Goal: Information Seeking & Learning: Learn about a topic

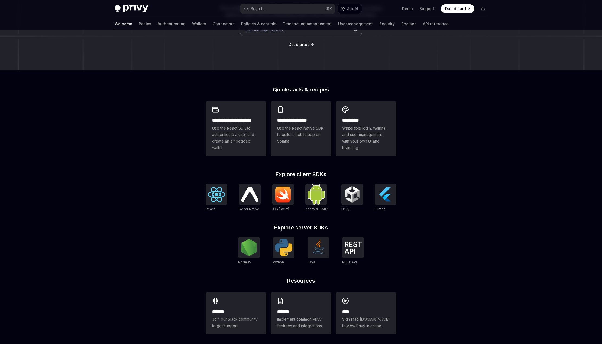
scroll to position [88, 0]
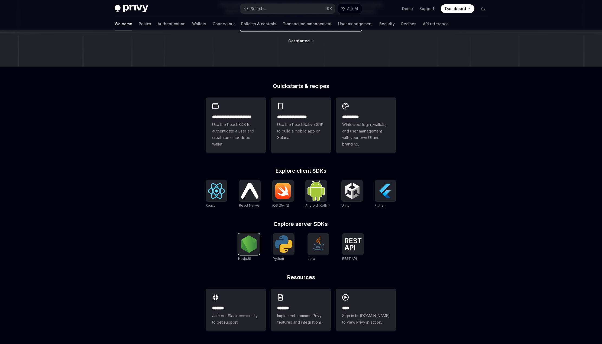
click at [248, 246] on img at bounding box center [249, 243] width 17 height 17
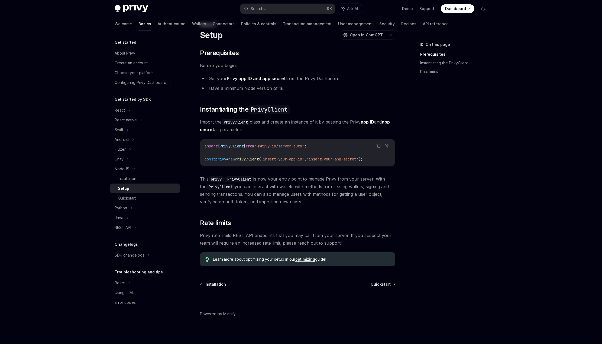
scroll to position [23, 0]
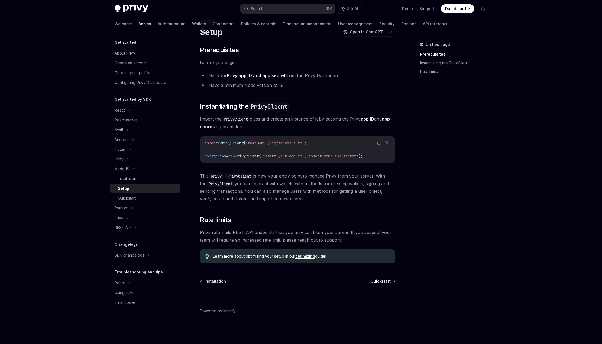
click at [388, 281] on span "Quickstart" at bounding box center [381, 280] width 20 height 5
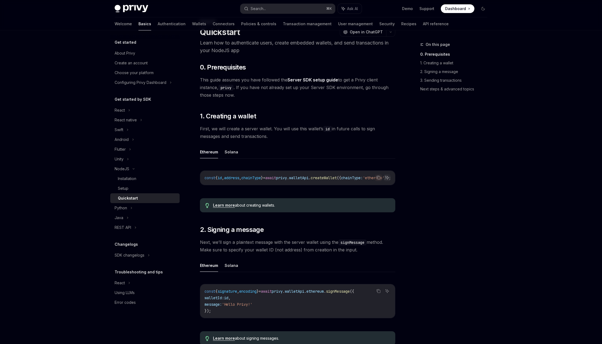
click at [276, 178] on span "await" at bounding box center [270, 177] width 11 height 5
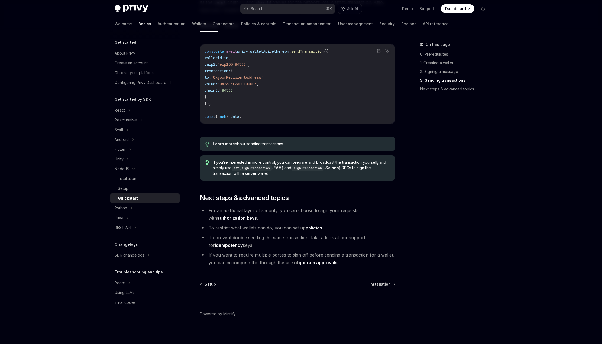
scroll to position [467, 0]
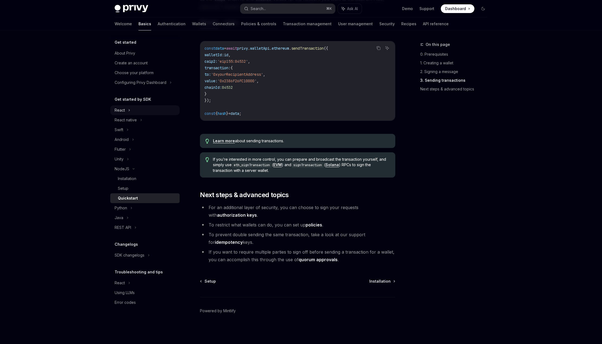
click at [121, 110] on div "React" at bounding box center [120, 110] width 10 height 7
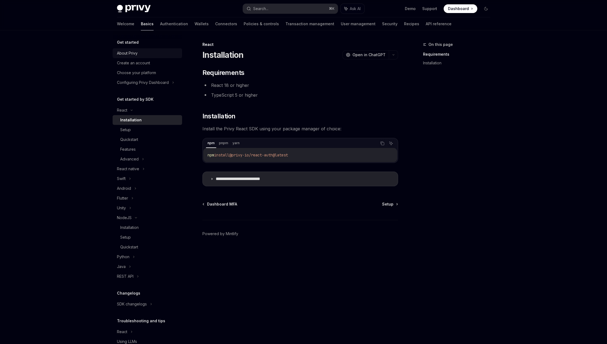
click at [129, 50] on div "About Privy" at bounding box center [127, 53] width 21 height 7
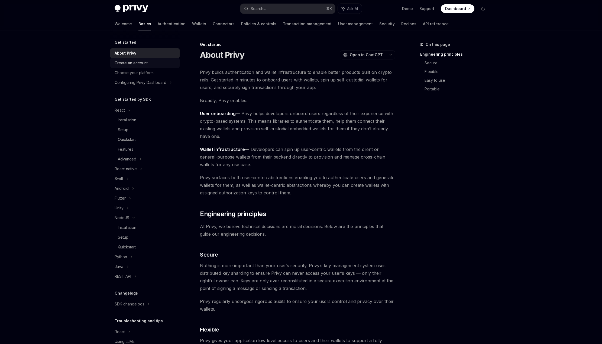
click at [134, 64] on div "Create an account" at bounding box center [131, 63] width 33 height 7
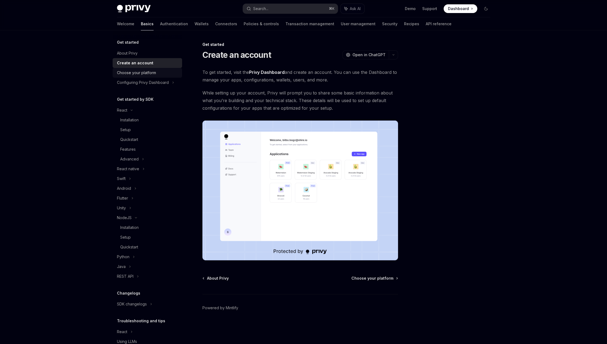
click at [132, 74] on div "Choose your platform" at bounding box center [136, 72] width 39 height 7
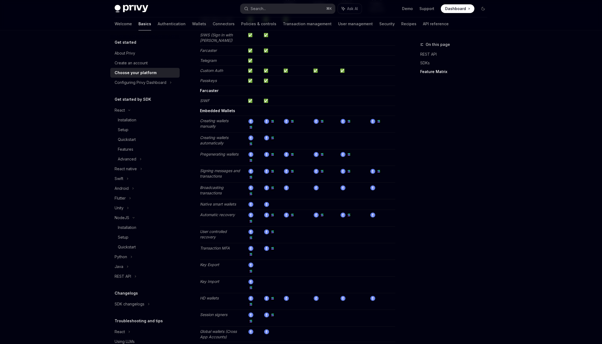
scroll to position [903, 0]
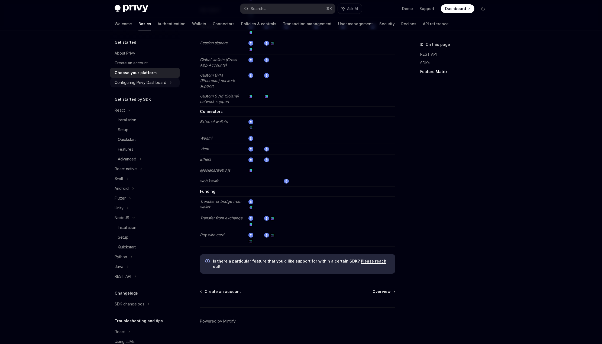
click at [139, 84] on div "Configuring Privy Dashboard" at bounding box center [141, 82] width 52 height 7
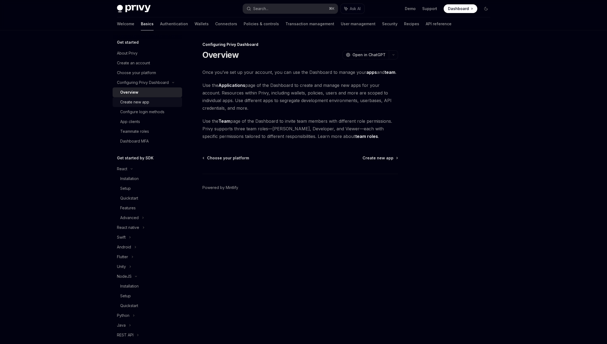
click at [139, 102] on div "Create new app" at bounding box center [134, 102] width 29 height 7
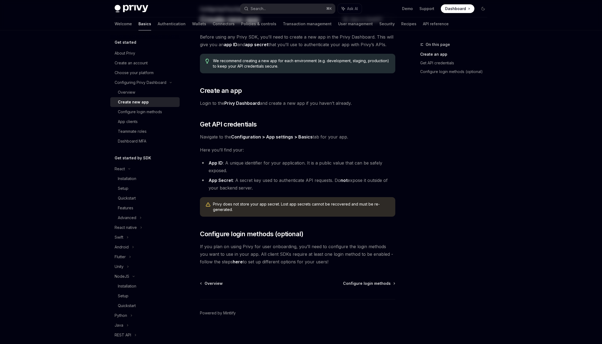
scroll to position [37, 0]
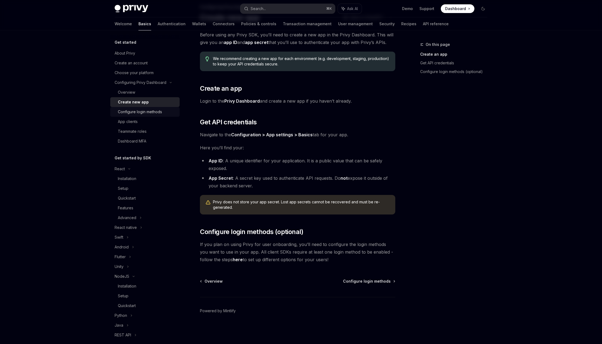
click at [143, 113] on div "Configure login methods" at bounding box center [140, 111] width 44 height 7
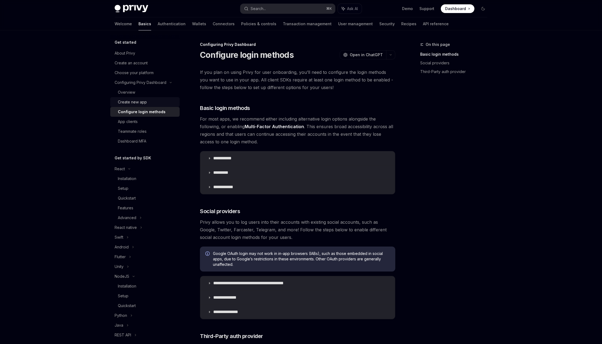
click at [142, 103] on div "Create new app" at bounding box center [132, 102] width 29 height 7
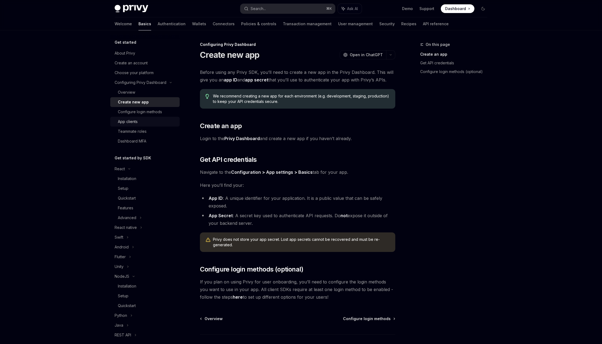
click at [144, 120] on div "App clients" at bounding box center [147, 121] width 59 height 7
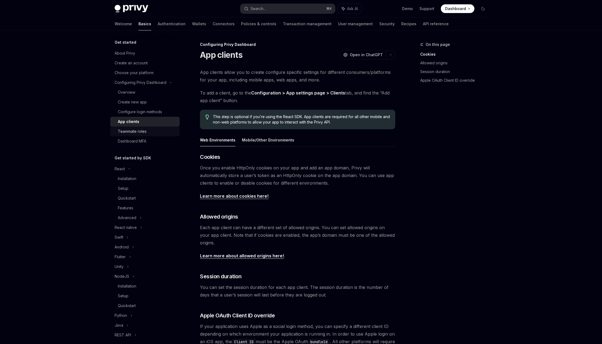
click at [128, 129] on div "Teammate roles" at bounding box center [132, 131] width 29 height 7
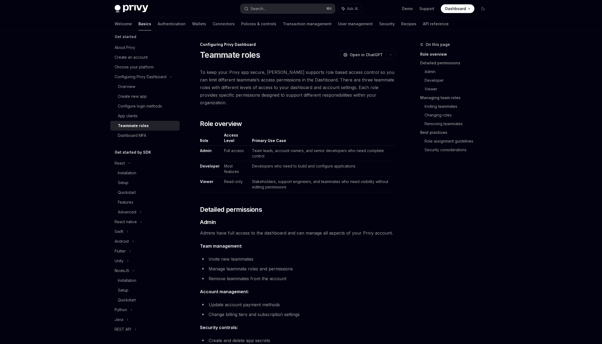
scroll to position [37, 0]
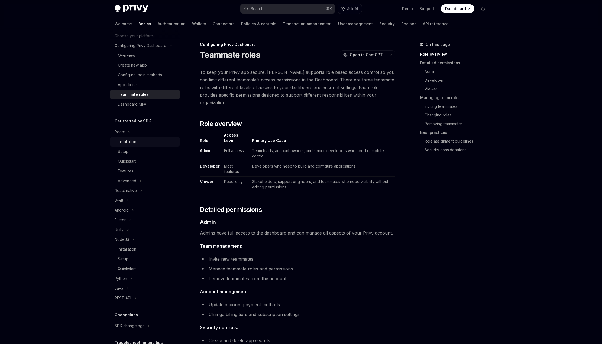
click at [139, 145] on link "Installation" at bounding box center [144, 142] width 69 height 10
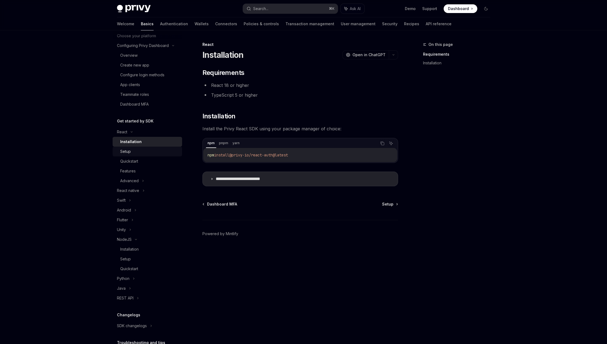
click at [139, 153] on div "Setup" at bounding box center [149, 151] width 59 height 7
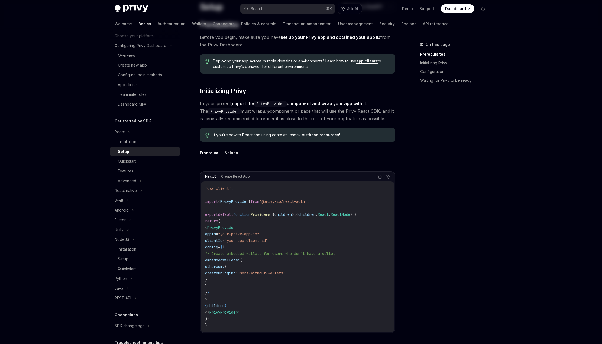
scroll to position [117, 0]
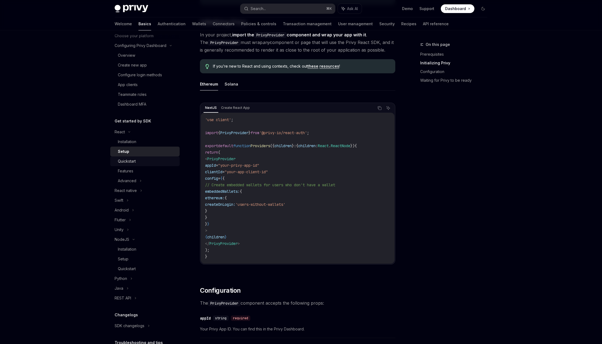
click at [145, 162] on div "Quickstart" at bounding box center [147, 161] width 59 height 7
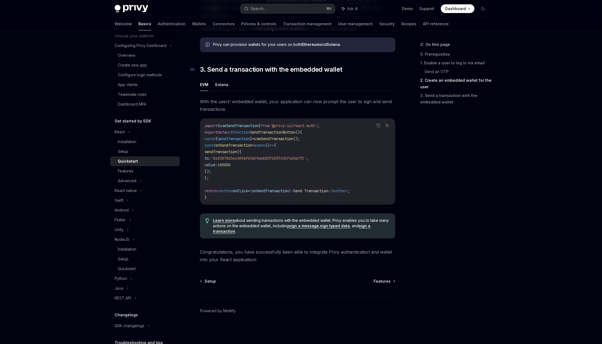
scroll to position [443, 0]
click at [132, 169] on div "Features" at bounding box center [125, 171] width 15 height 7
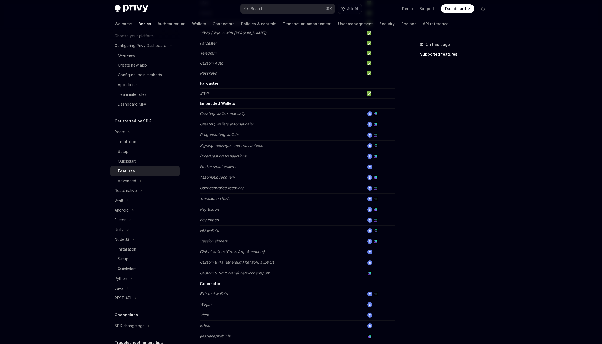
scroll to position [233, 0]
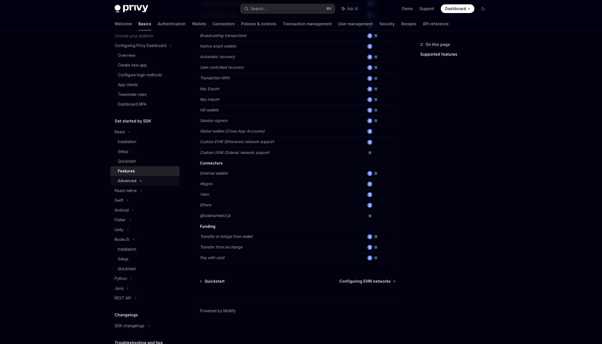
click at [125, 179] on div "Advanced" at bounding box center [127, 180] width 18 height 7
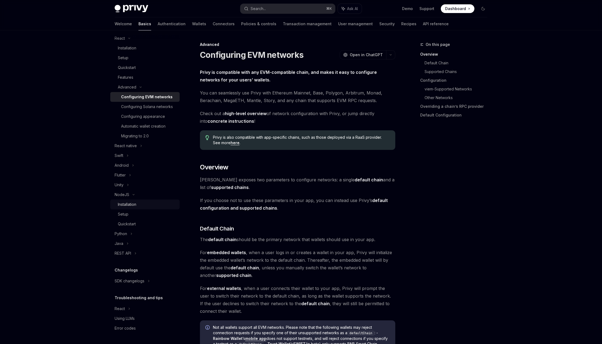
scroll to position [109, 0]
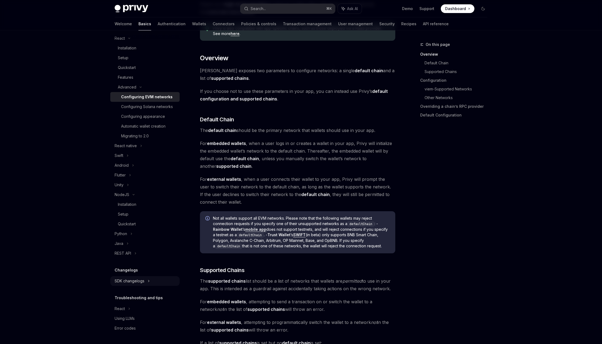
click at [125, 41] on div "SDK changelogs" at bounding box center [120, 38] width 10 height 7
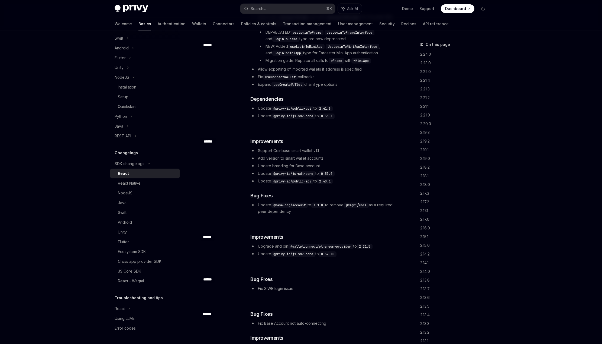
scroll to position [982, 0]
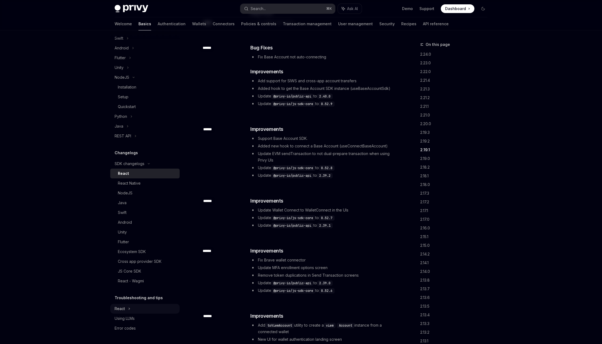
type textarea "*"
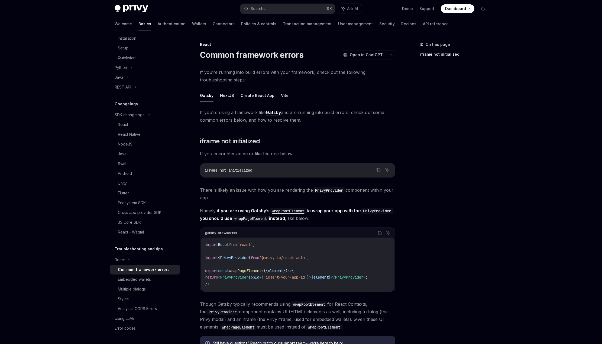
scroll to position [303, 0]
